Goal: Navigation & Orientation: Find specific page/section

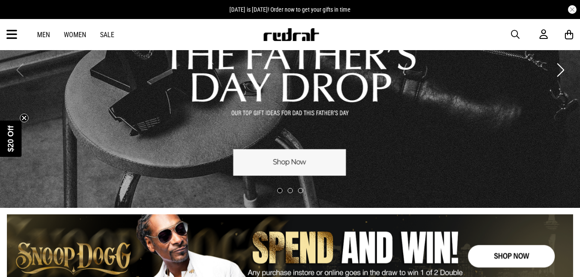
click at [46, 38] on link "Men" at bounding box center [43, 35] width 13 height 8
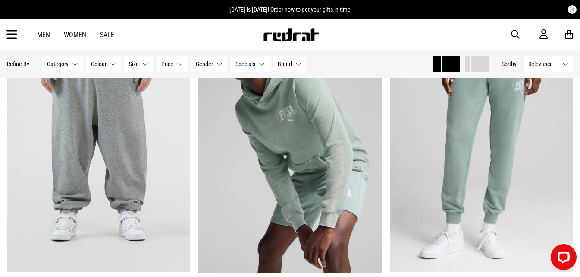
scroll to position [1726, 0]
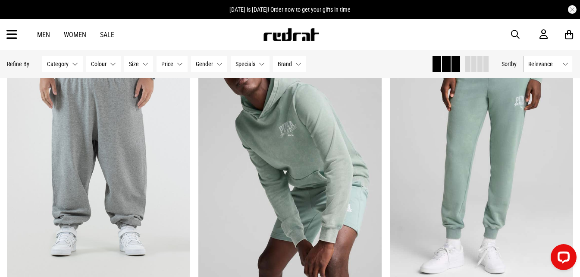
click at [16, 36] on icon at bounding box center [11, 35] width 11 height 14
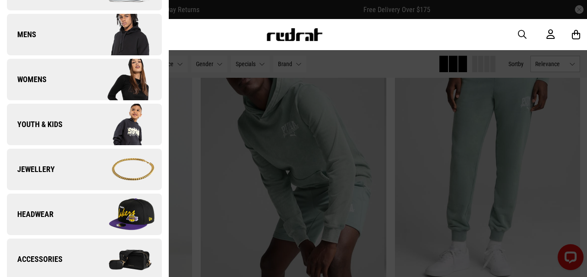
scroll to position [129, 0]
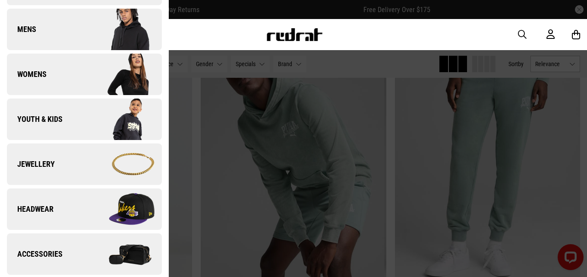
click at [107, 45] on img at bounding box center [122, 29] width 77 height 43
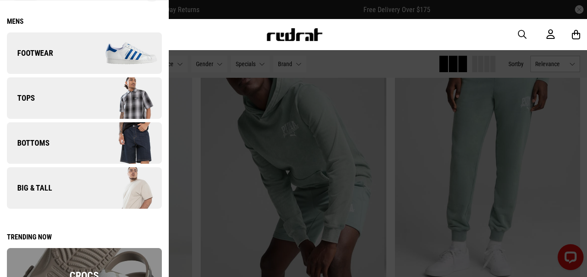
scroll to position [43, 0]
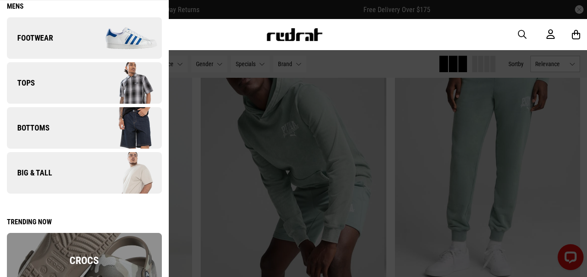
click at [116, 87] on img at bounding box center [122, 82] width 77 height 43
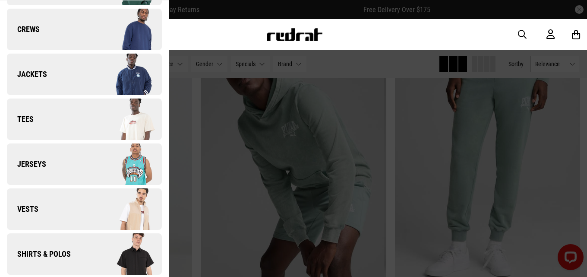
scroll to position [104, 0]
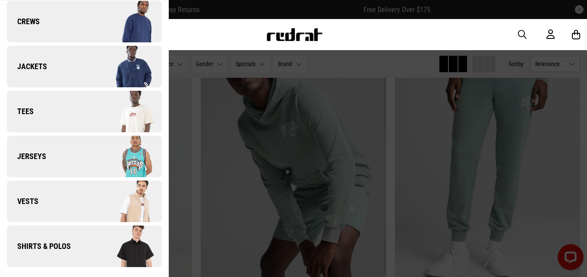
click at [114, 236] on img at bounding box center [122, 245] width 77 height 43
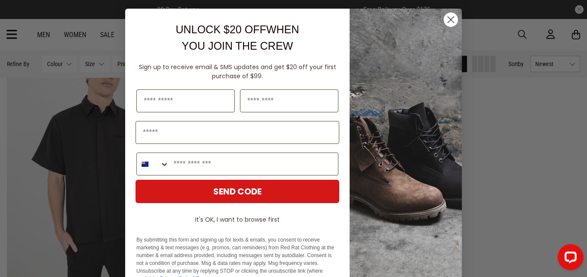
scroll to position [1696, 0]
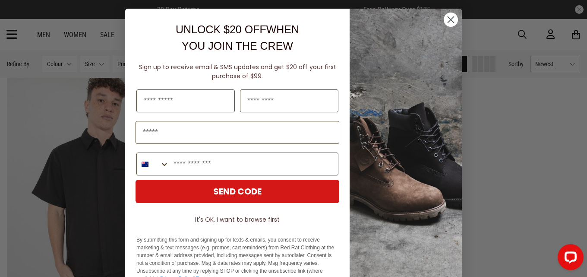
click at [453, 22] on circle "Close dialog" at bounding box center [451, 20] width 14 height 14
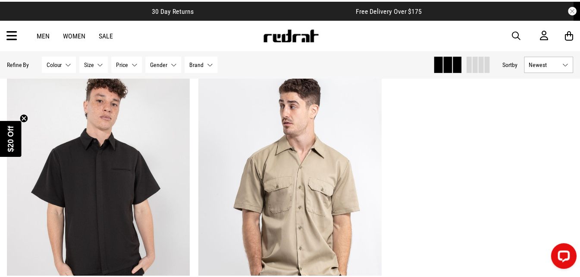
scroll to position [1685, 0]
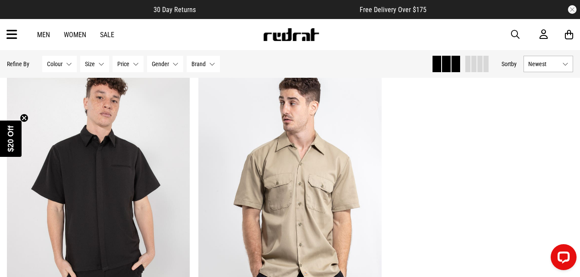
click at [42, 37] on link "Men" at bounding box center [43, 35] width 13 height 8
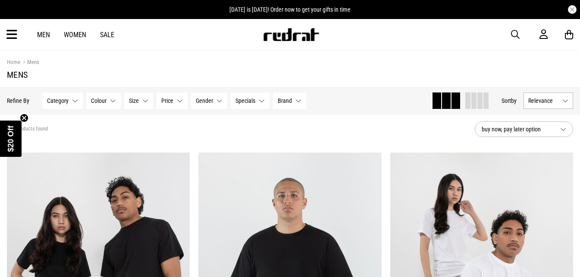
click at [44, 33] on link "Men" at bounding box center [43, 35] width 13 height 8
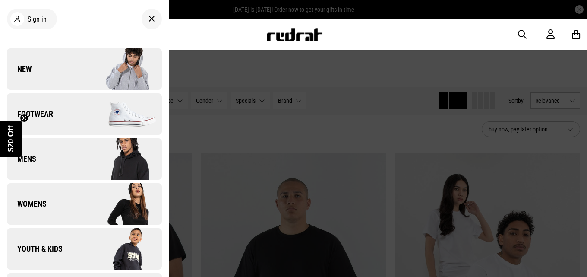
click at [91, 52] on img at bounding box center [122, 68] width 77 height 43
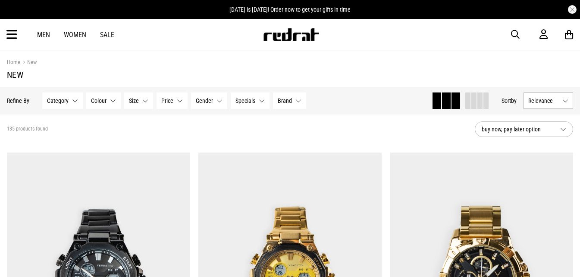
click at [13, 35] on icon at bounding box center [11, 35] width 11 height 14
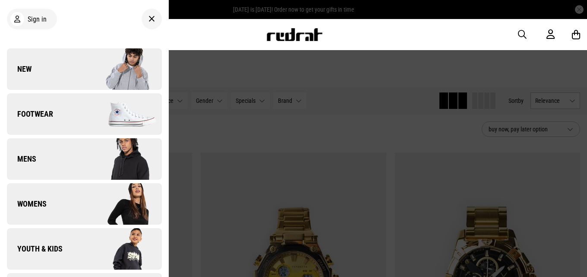
click at [84, 159] on img at bounding box center [122, 158] width 77 height 43
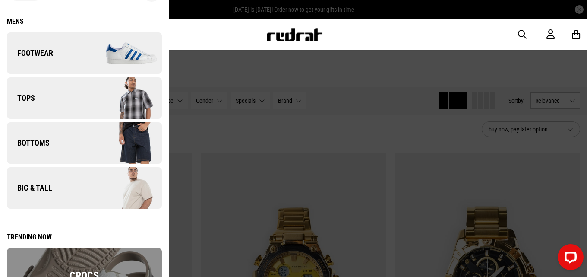
scroll to position [86, 0]
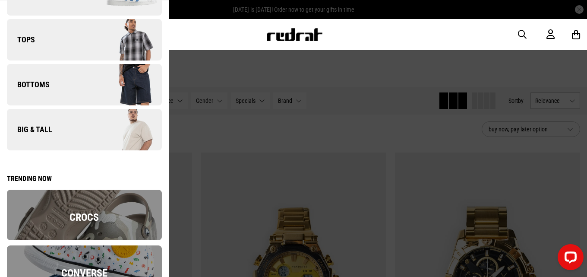
click at [116, 40] on img at bounding box center [122, 39] width 77 height 43
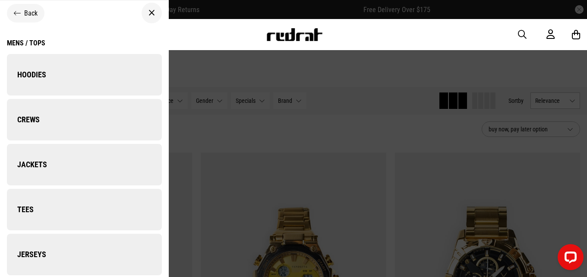
scroll to position [0, 0]
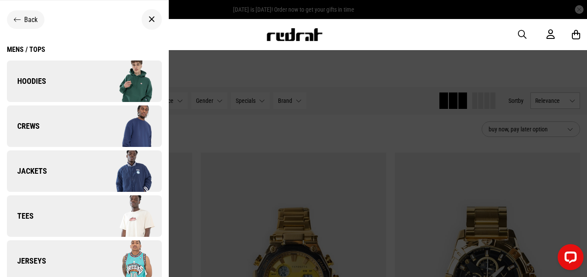
click at [130, 128] on img at bounding box center [122, 125] width 77 height 43
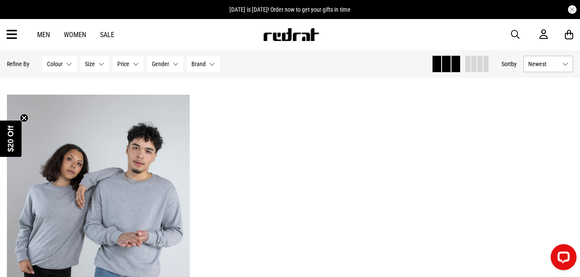
scroll to position [1982, 0]
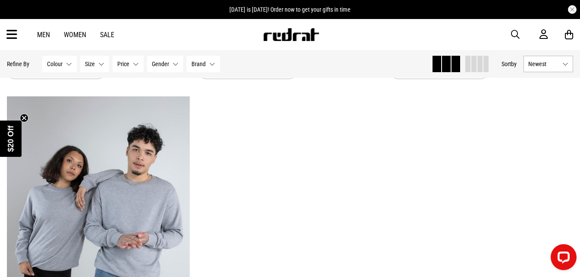
click at [14, 36] on icon at bounding box center [11, 35] width 11 height 14
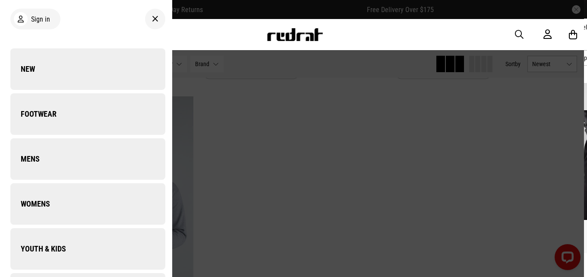
scroll to position [1995, 0]
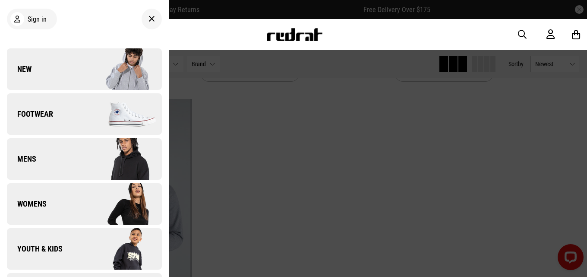
click at [116, 72] on img at bounding box center [122, 68] width 77 height 43
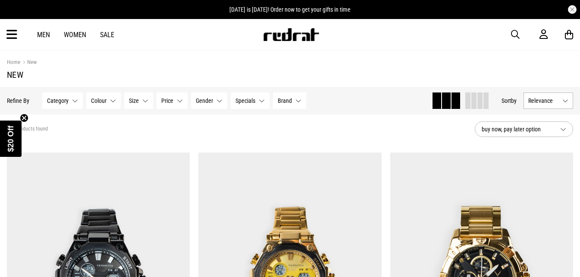
click at [19, 38] on div "Men Women Sale Sign in New Back Footwear Back Mens Back Womens Back Youth & Kid…" at bounding box center [290, 34] width 580 height 31
click at [16, 37] on icon at bounding box center [11, 35] width 11 height 14
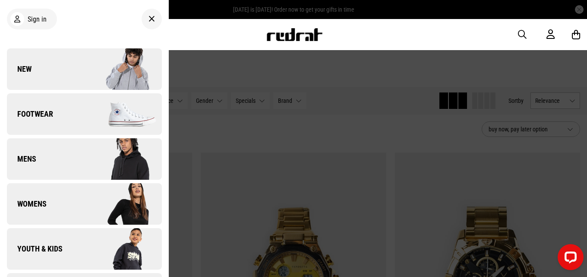
click at [72, 148] on link "Mens" at bounding box center [84, 158] width 155 height 41
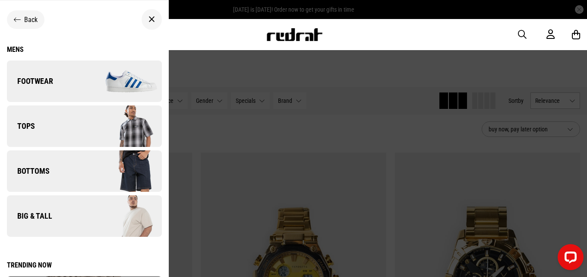
click at [92, 127] on img at bounding box center [122, 125] width 77 height 43
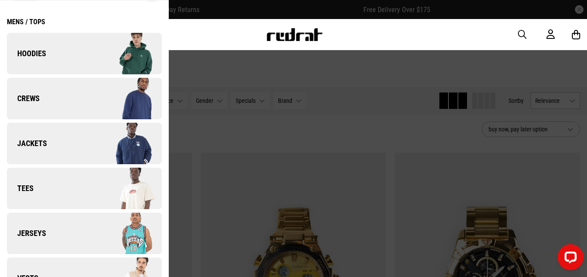
scroll to position [43, 0]
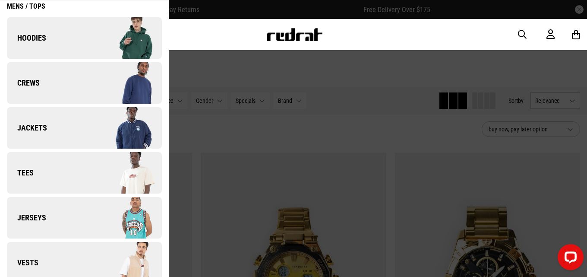
click at [97, 122] on img at bounding box center [122, 127] width 77 height 43
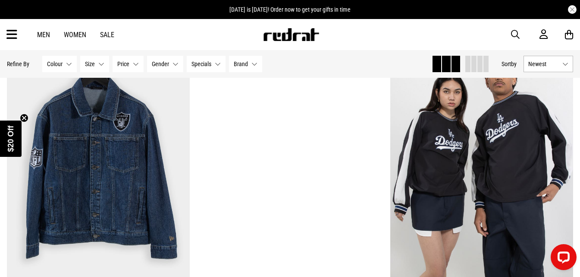
scroll to position [647, 0]
